Goal: Task Accomplishment & Management: Manage account settings

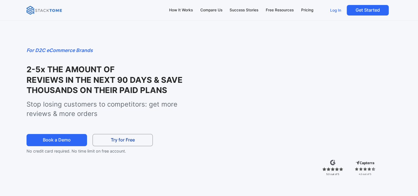
click at [332, 9] on p "Log In" at bounding box center [335, 10] width 11 height 5
